Goal: Navigation & Orientation: Understand site structure

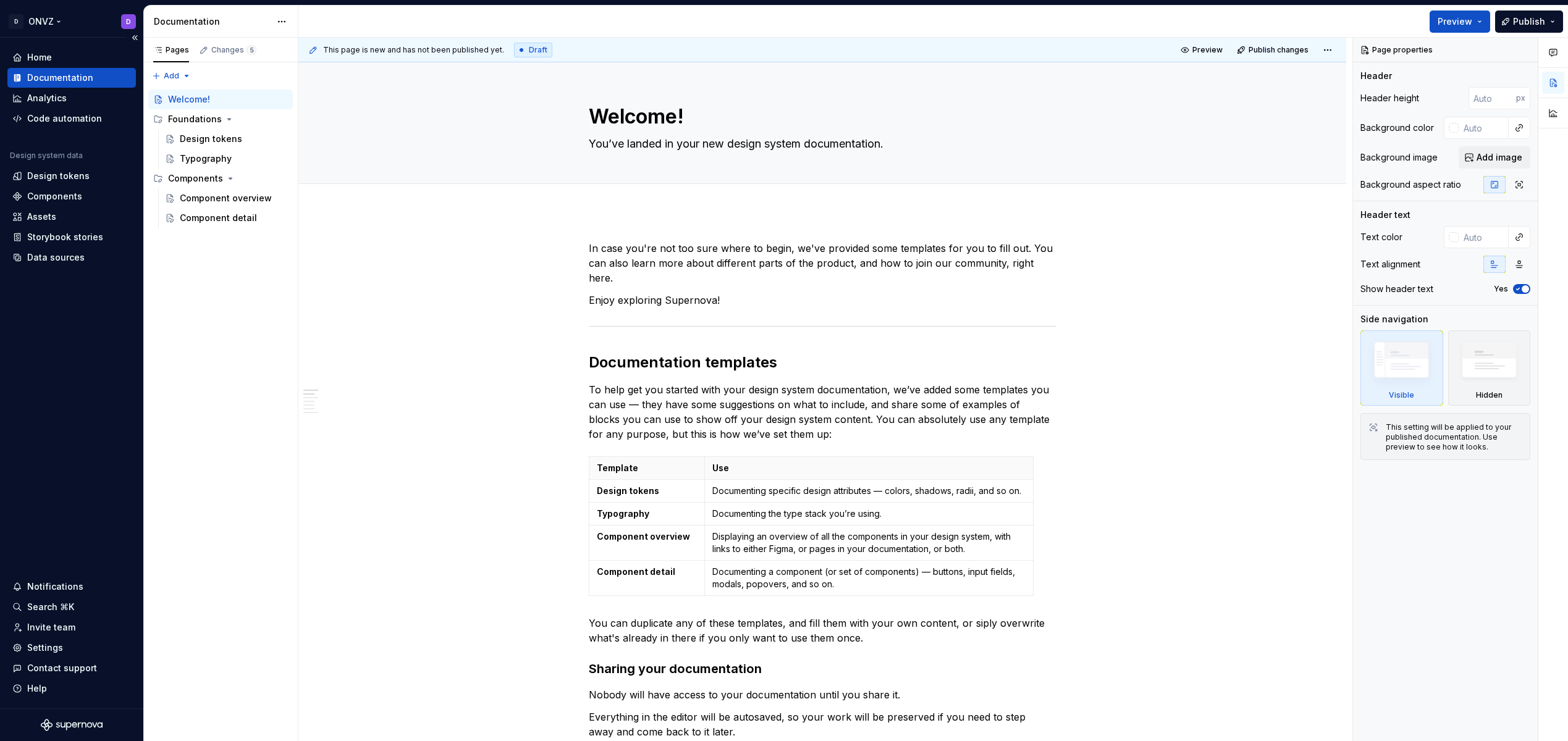
type textarea "*"
click at [74, 177] on div "Design tokens" at bounding box center [58, 175] width 62 height 12
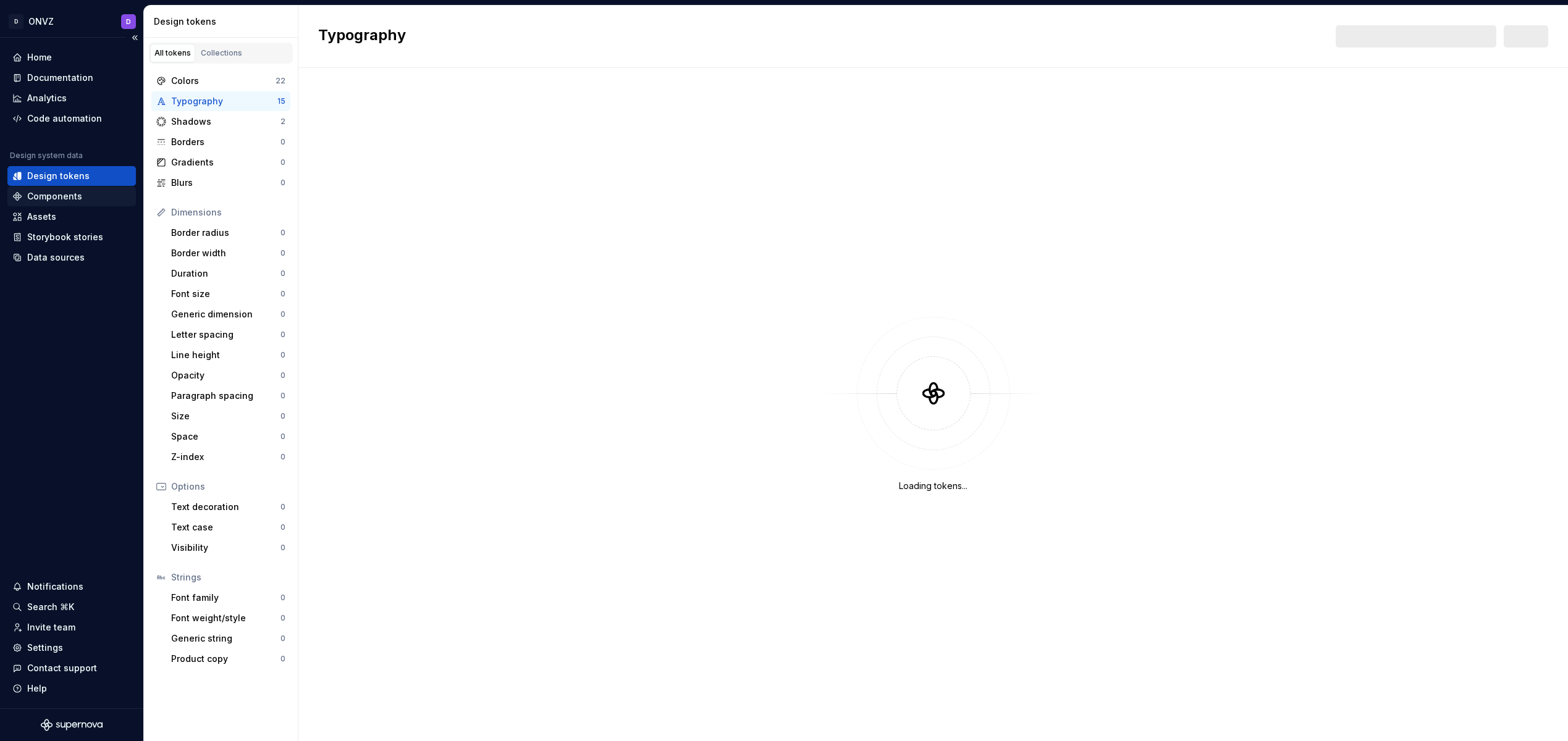
click at [76, 195] on div "Components" at bounding box center [54, 196] width 55 height 12
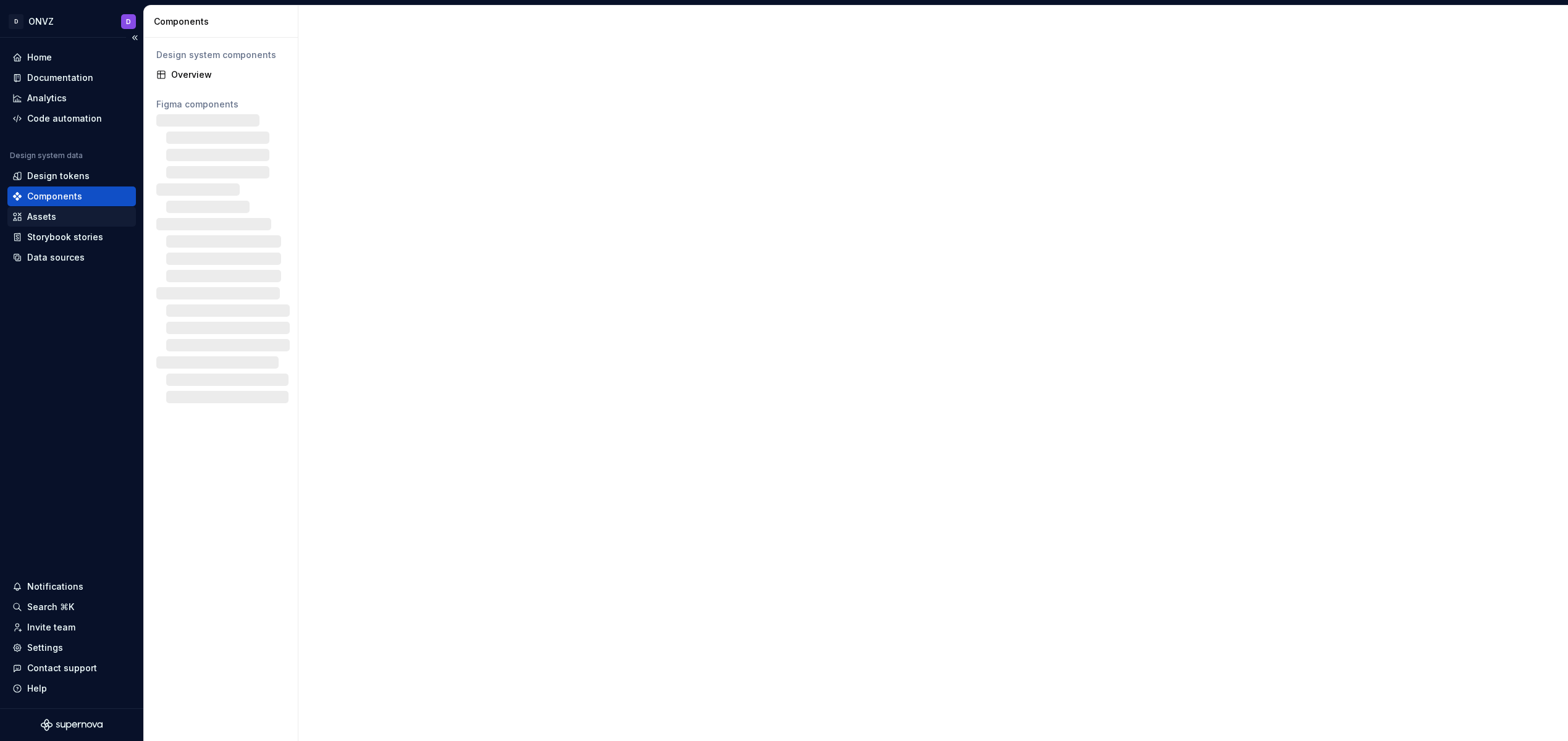
click at [72, 216] on div "Assets" at bounding box center [71, 216] width 119 height 12
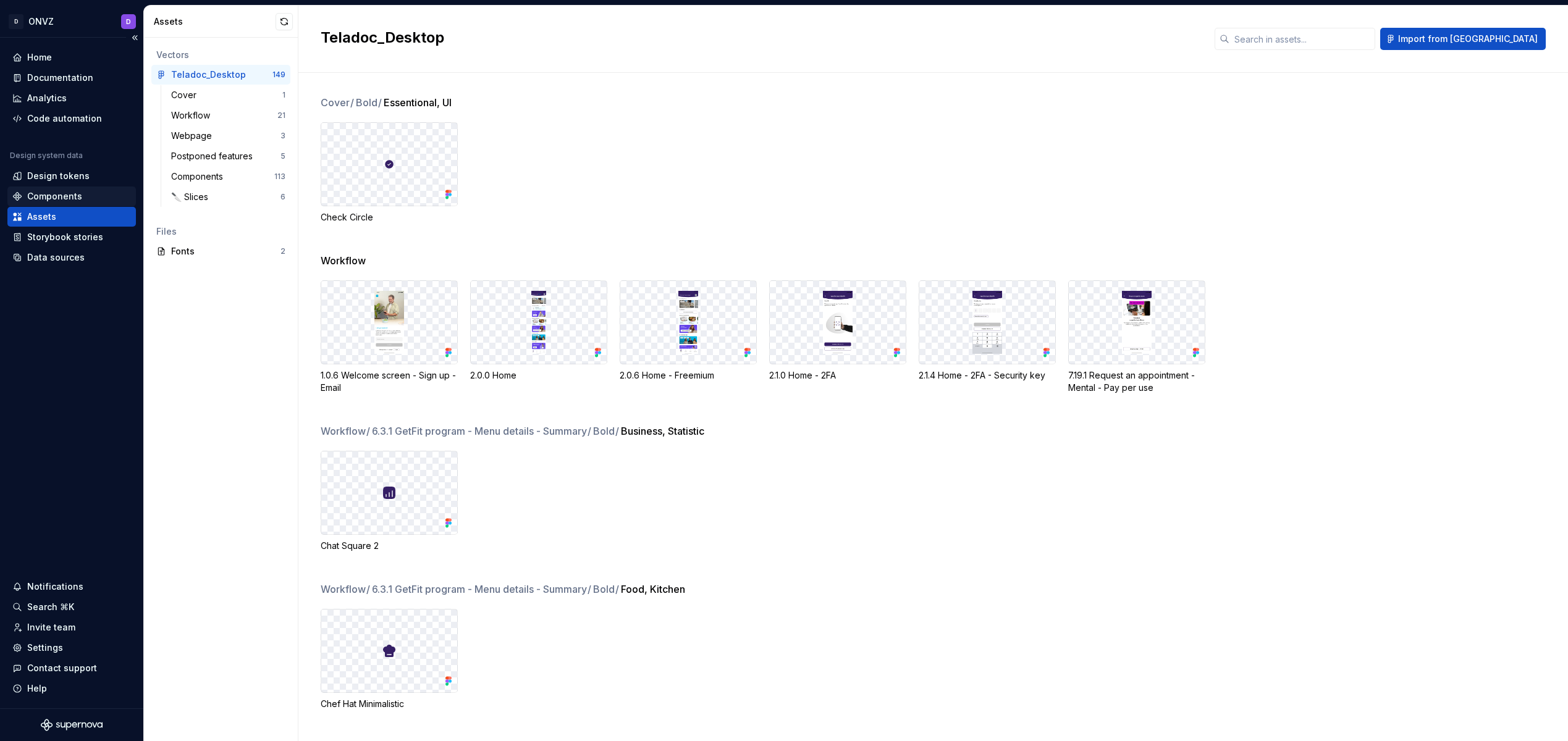
click at [71, 193] on div "Components" at bounding box center [54, 196] width 55 height 12
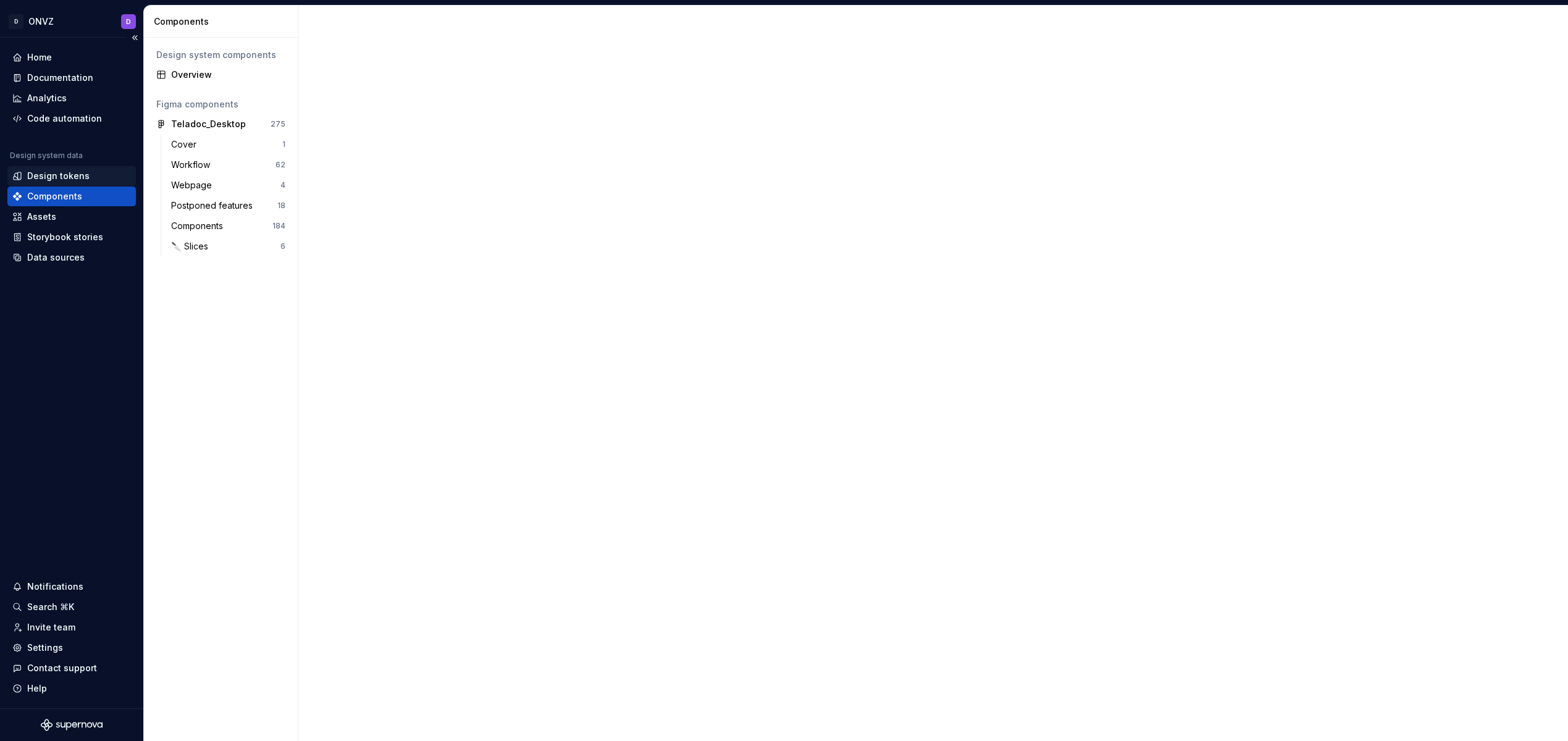
click at [64, 174] on div "Design tokens" at bounding box center [58, 175] width 62 height 12
